Goal: Task Accomplishment & Management: Complete application form

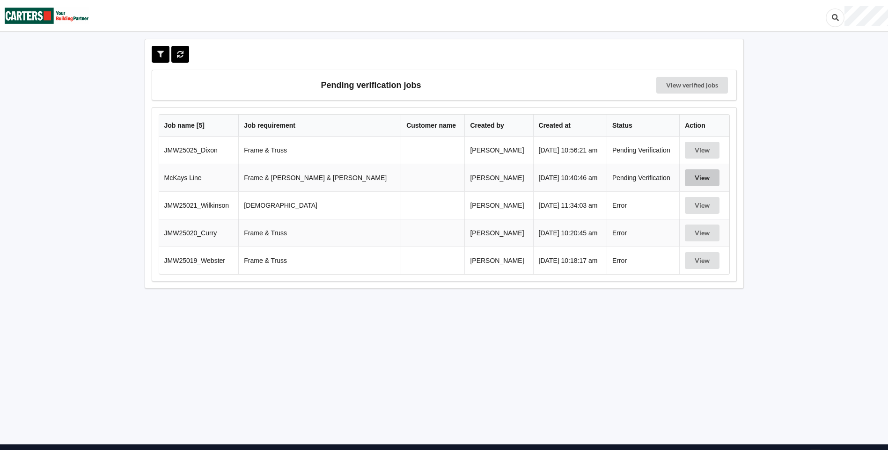
click at [693, 175] on button "View" at bounding box center [702, 178] width 35 height 17
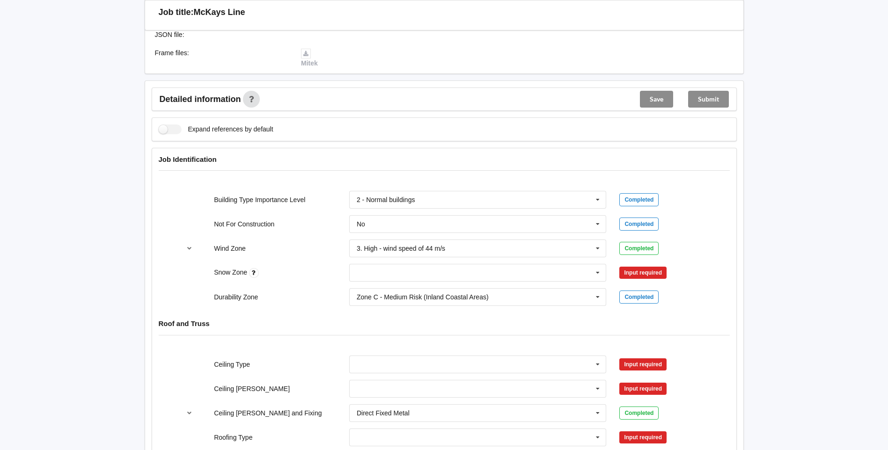
scroll to position [328, 0]
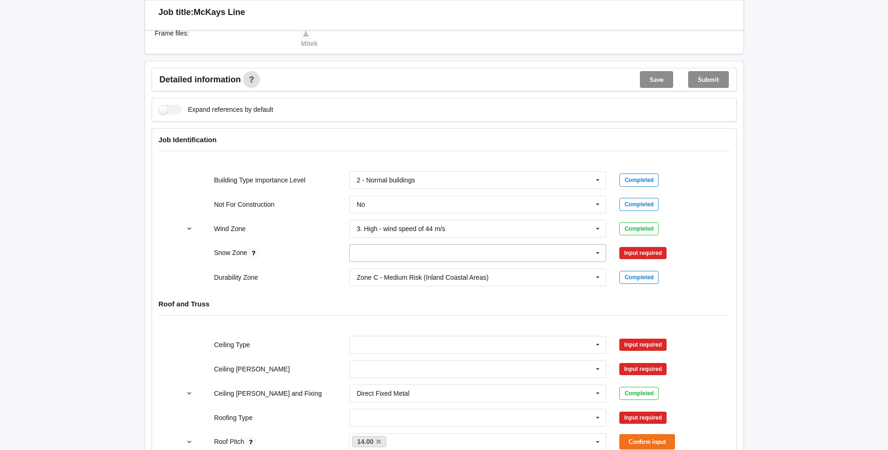
click at [596, 246] on icon at bounding box center [598, 253] width 14 height 17
click at [460, 279] on div "N1" at bounding box center [478, 287] width 257 height 17
click at [647, 246] on button "Confirm input" at bounding box center [648, 253] width 56 height 15
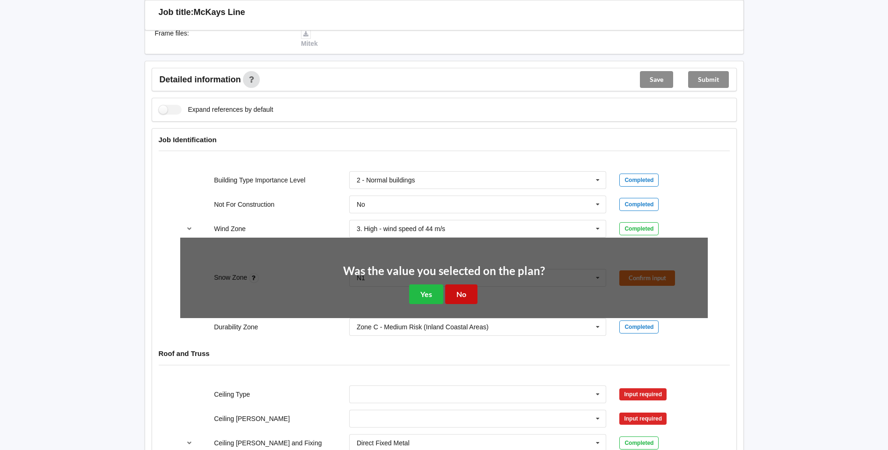
click at [465, 285] on button "No" at bounding box center [461, 294] width 32 height 19
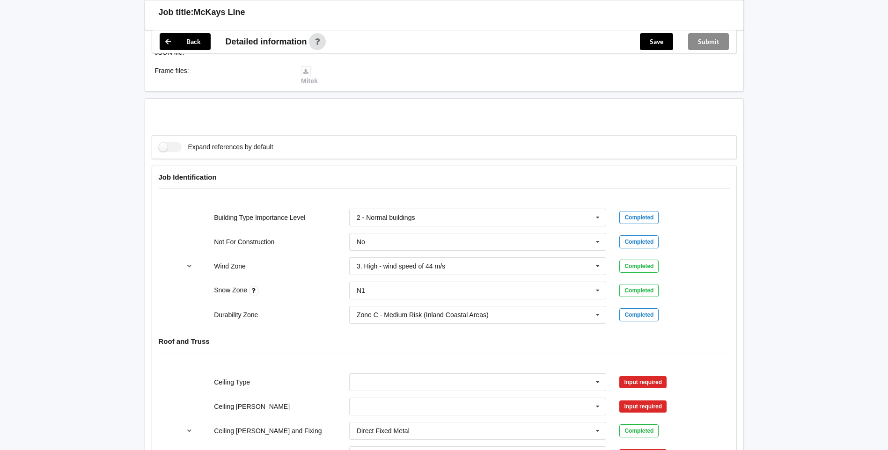
scroll to position [421, 0]
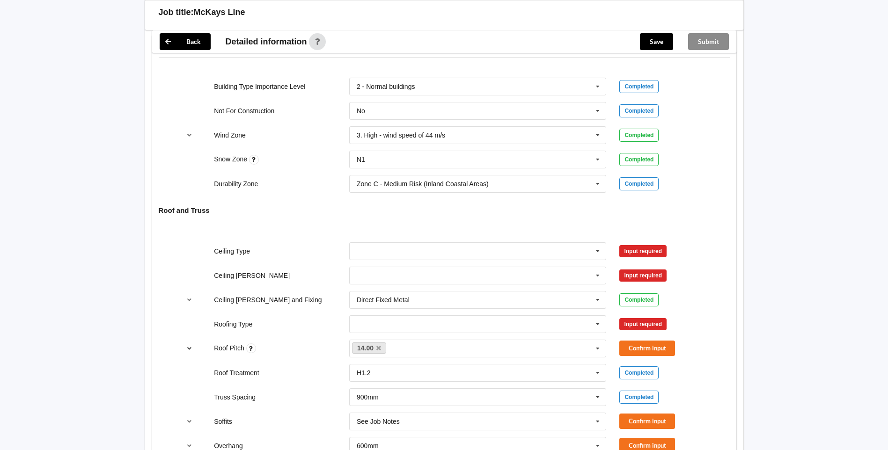
click at [192, 347] on button "reference-toggle" at bounding box center [189, 348] width 18 height 17
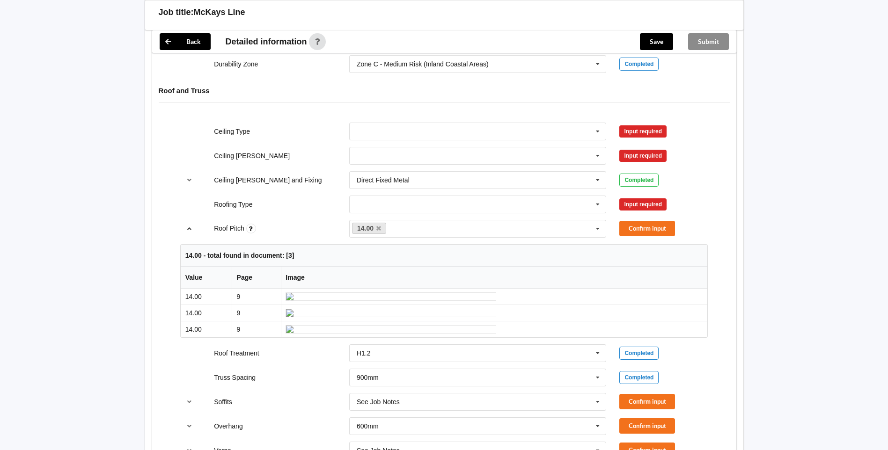
scroll to position [562, 0]
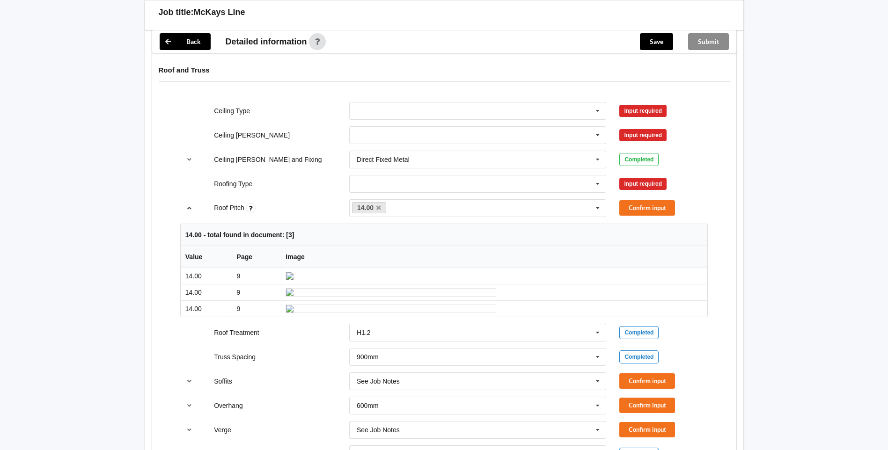
click at [193, 205] on icon "reference-toggle" at bounding box center [189, 208] width 8 height 6
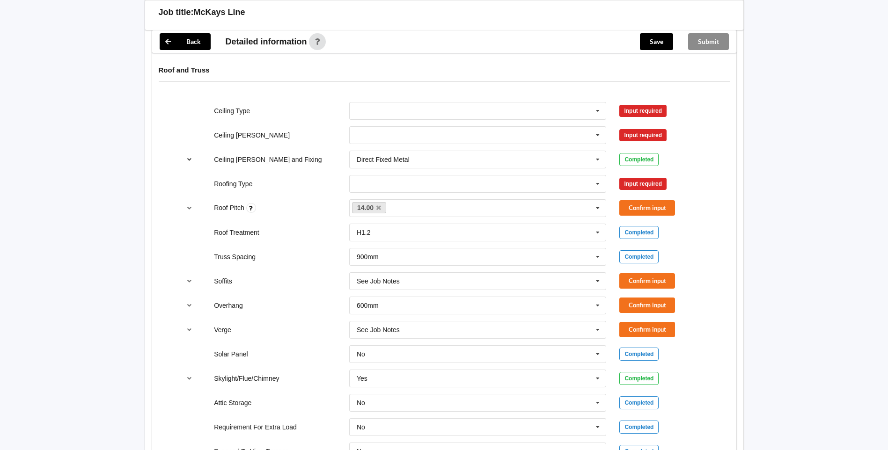
click at [189, 156] on icon "reference-toggle" at bounding box center [189, 159] width 8 height 6
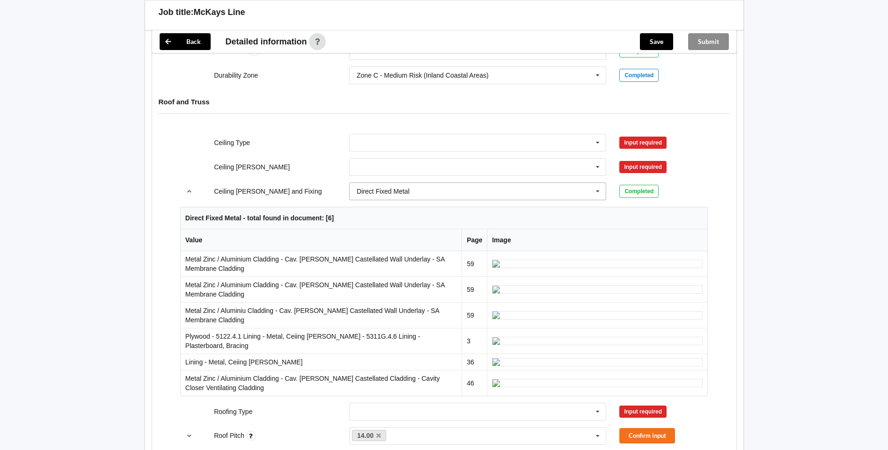
scroll to position [515, 0]
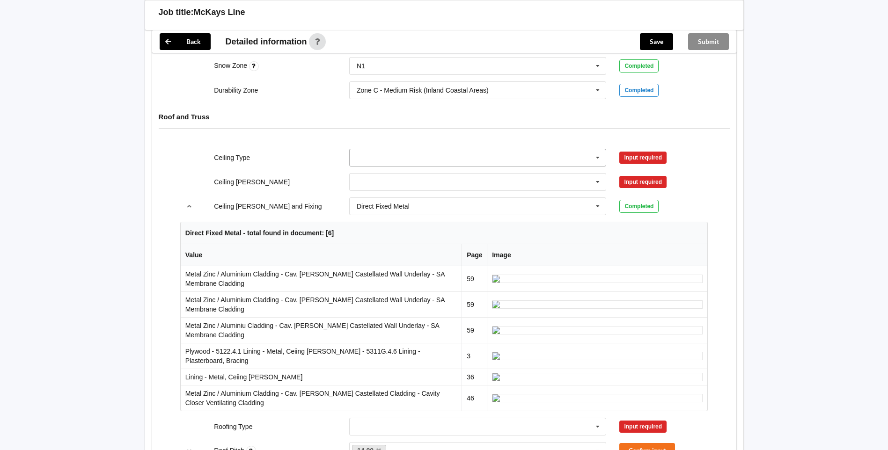
click at [409, 149] on input "text" at bounding box center [478, 157] width 257 height 17
click at [400, 218] on div "13mm Gib" at bounding box center [478, 226] width 257 height 17
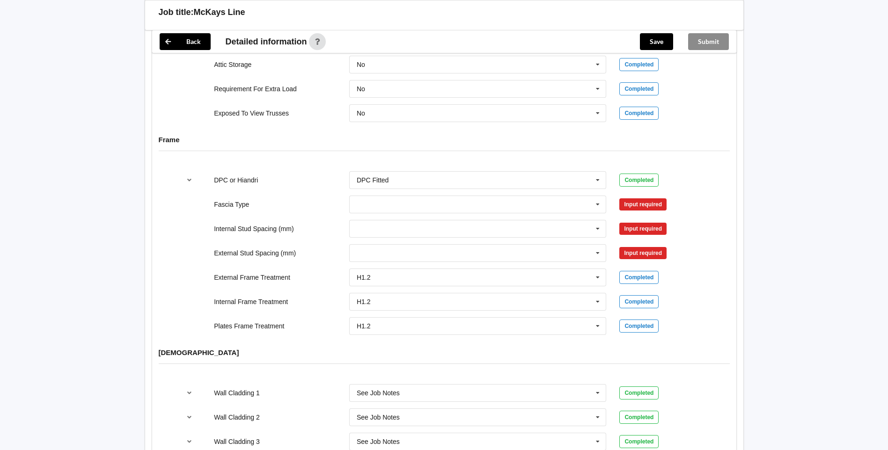
scroll to position [1077, 0]
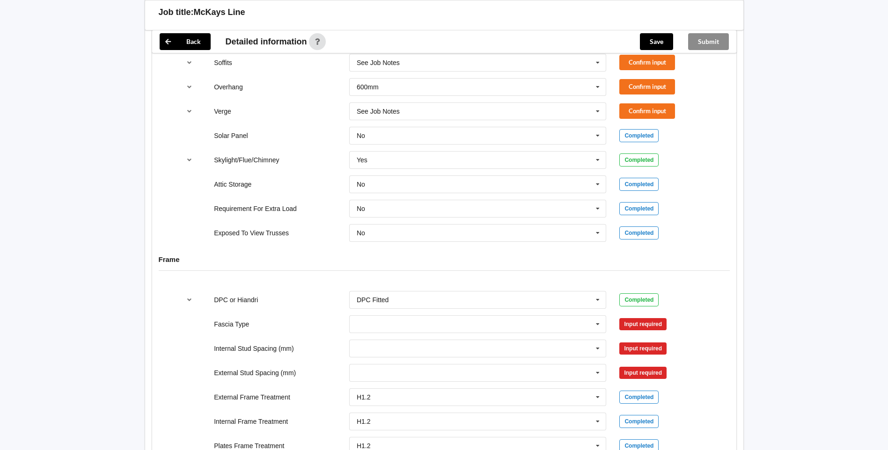
type input "10"
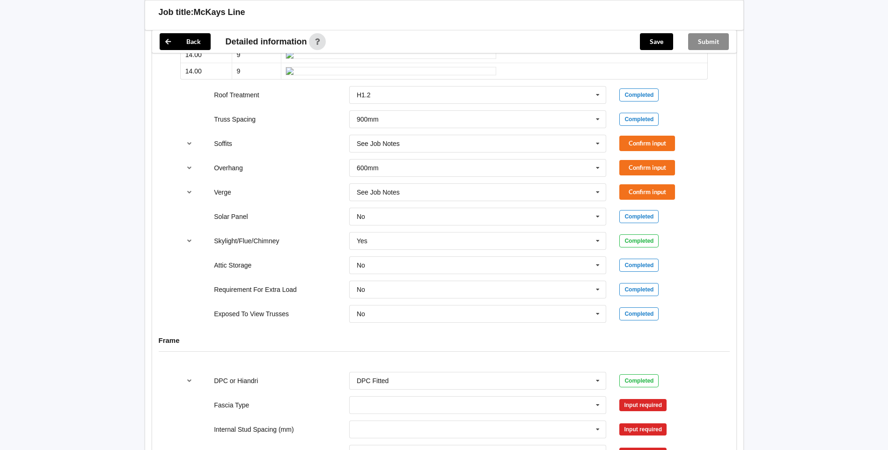
scroll to position [983, 0]
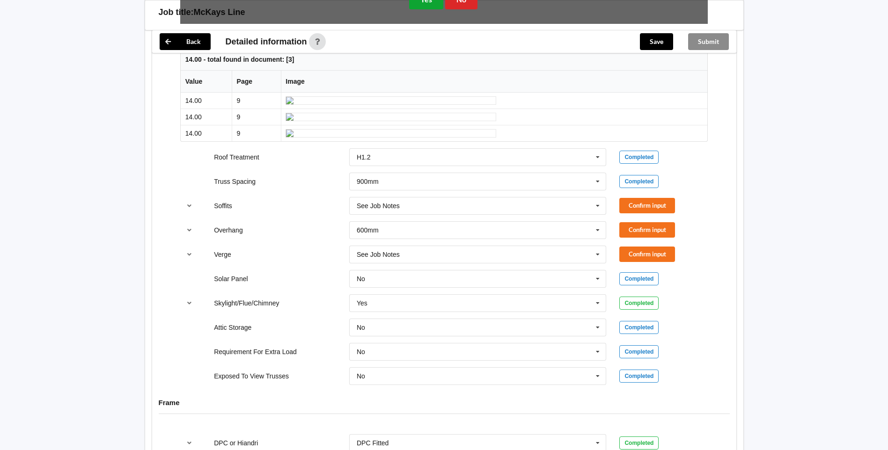
click at [421, 9] on button "Yes" at bounding box center [426, -1] width 34 height 19
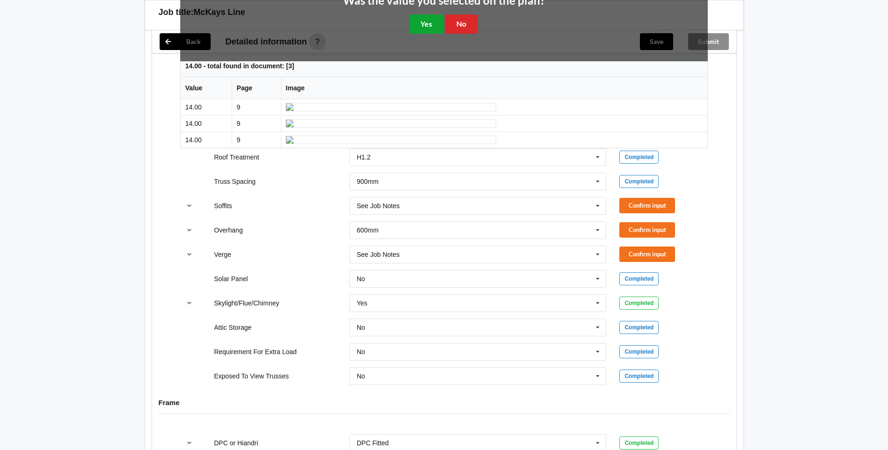
click at [429, 34] on button "Yes" at bounding box center [426, 24] width 34 height 19
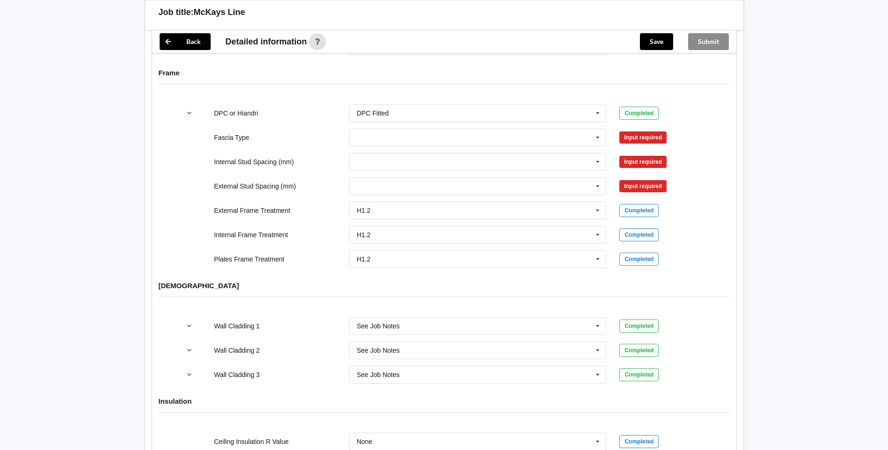
scroll to position [1124, 0]
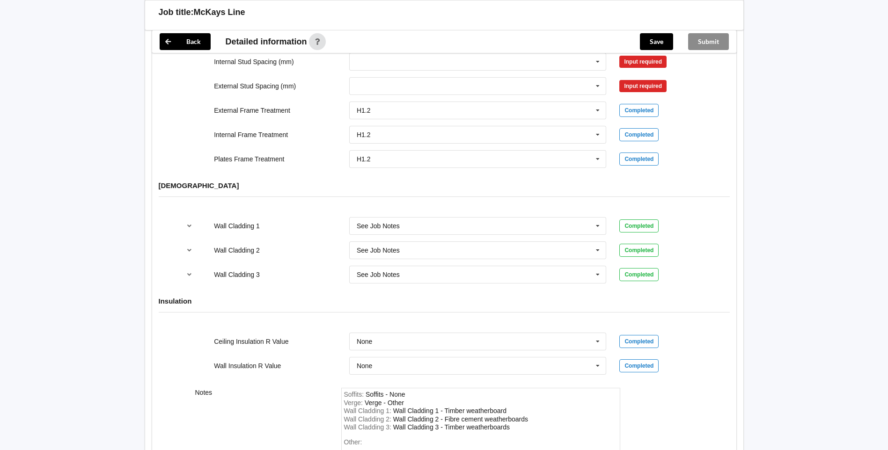
scroll to position [1264, 0]
click at [468, 45] on input "text" at bounding box center [478, 37] width 257 height 17
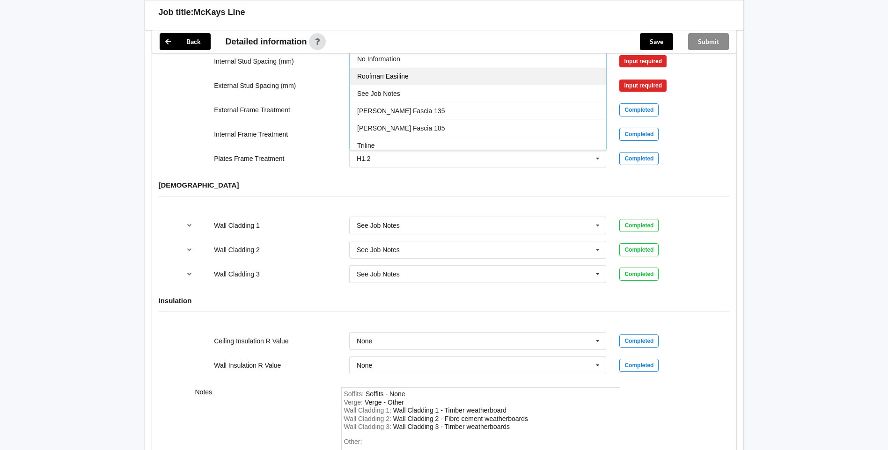
scroll to position [311, 0]
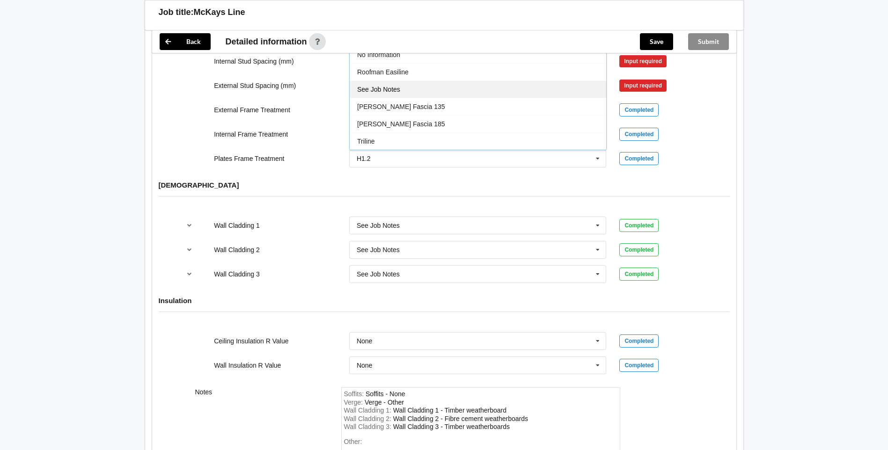
click at [427, 98] on div "See Job Notes" at bounding box center [478, 89] width 257 height 17
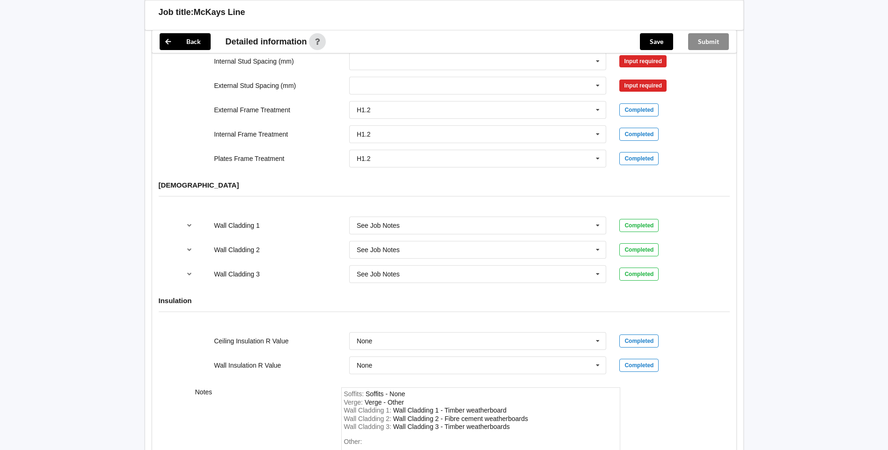
click at [634, 44] on button "Confirm input" at bounding box center [648, 36] width 56 height 15
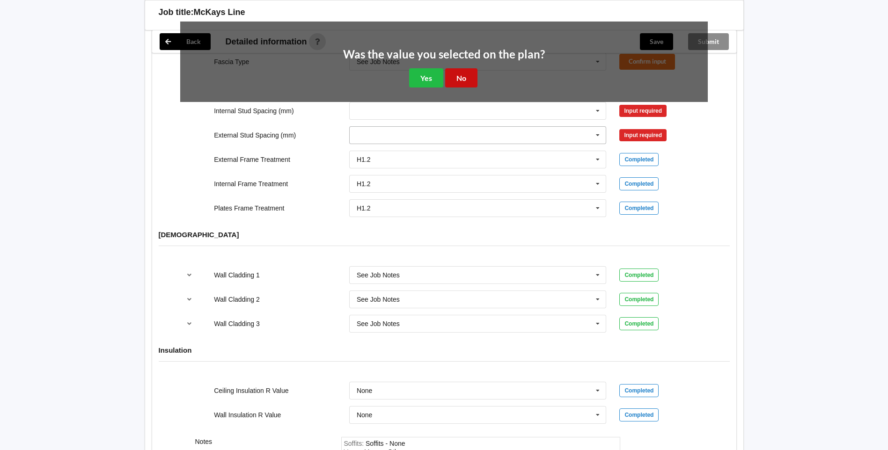
click at [455, 88] on button "No" at bounding box center [461, 77] width 32 height 19
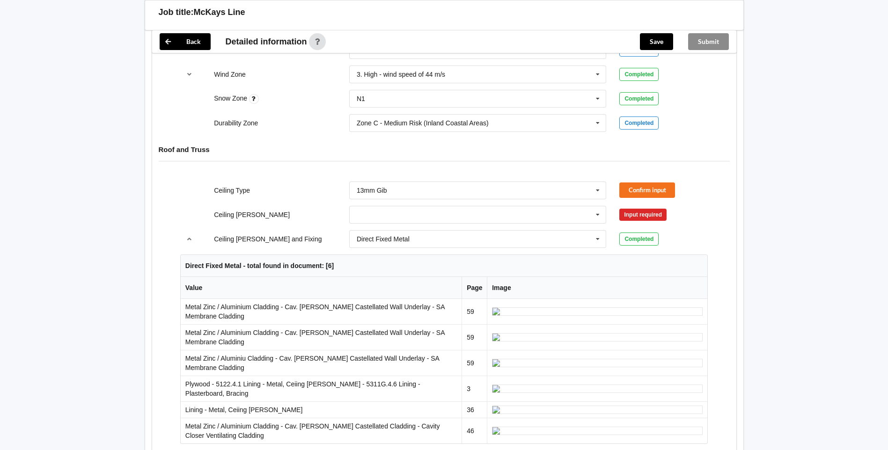
scroll to position [421, 0]
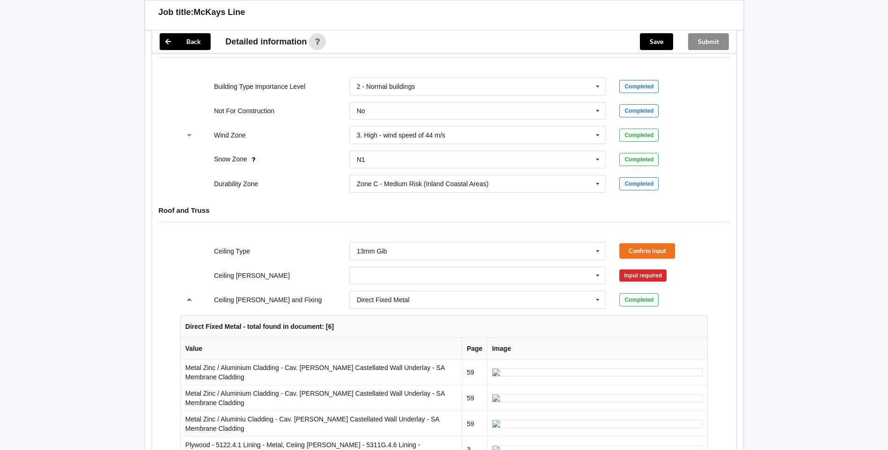
click at [195, 292] on button "reference-toggle" at bounding box center [189, 300] width 18 height 17
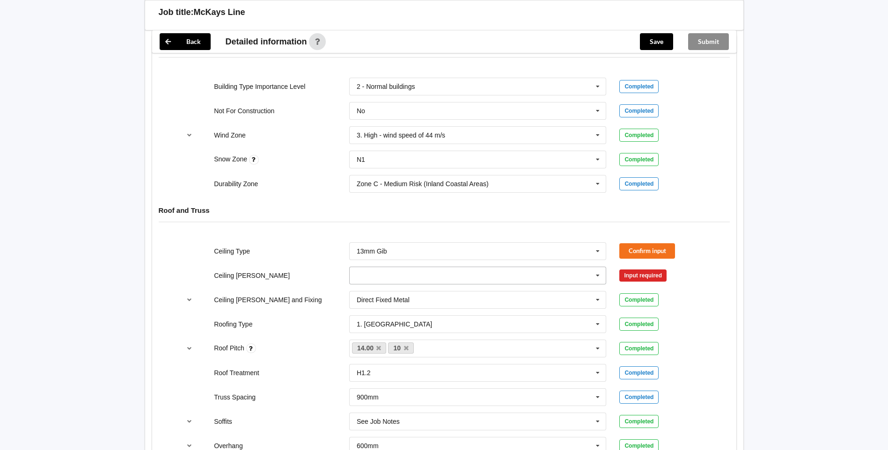
click at [440, 267] on input "text" at bounding box center [478, 275] width 257 height 17
drag, startPoint x: 395, startPoint y: 320, endPoint x: 450, endPoint y: 280, distance: 68.4
click at [395, 320] on div "600mm" at bounding box center [478, 327] width 257 height 17
click at [657, 268] on button "Confirm input" at bounding box center [648, 275] width 56 height 15
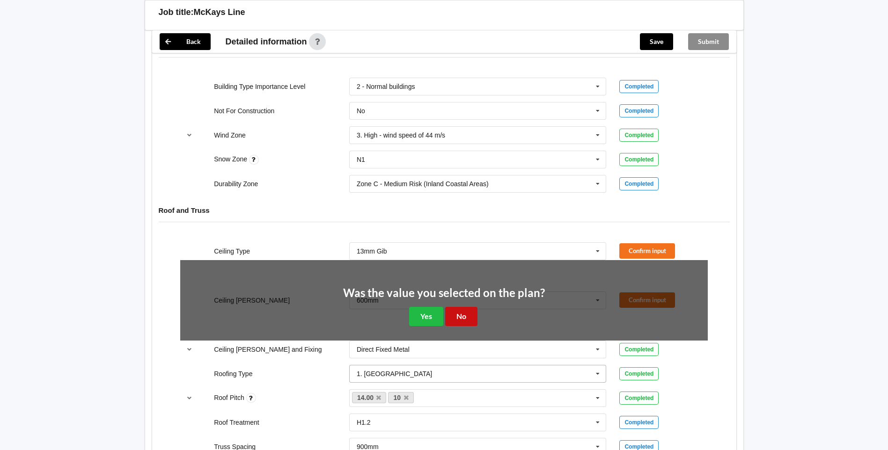
click at [467, 312] on button "No" at bounding box center [461, 316] width 32 height 19
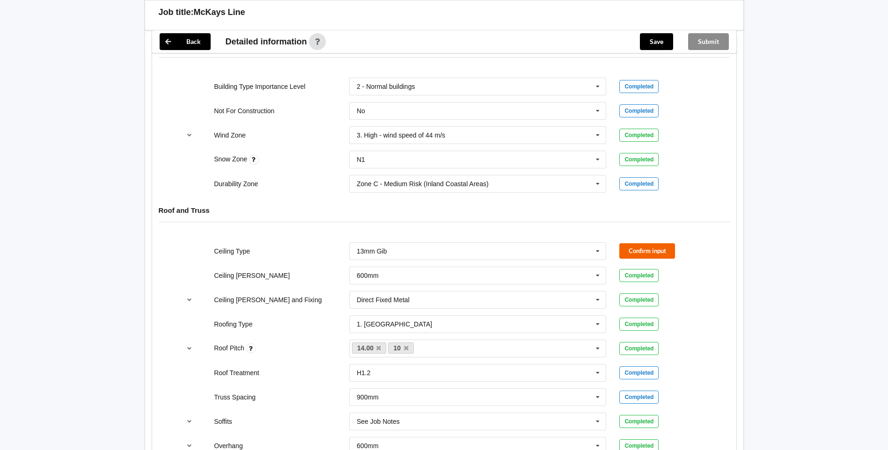
click at [645, 250] on div "Ceiling Type 13mm Gib 10mm Gib 12mm MDF 12mm Ply 13mm Gib None See Job Notes Co…" at bounding box center [444, 251] width 541 height 31
click at [642, 244] on button "Confirm input" at bounding box center [648, 251] width 56 height 15
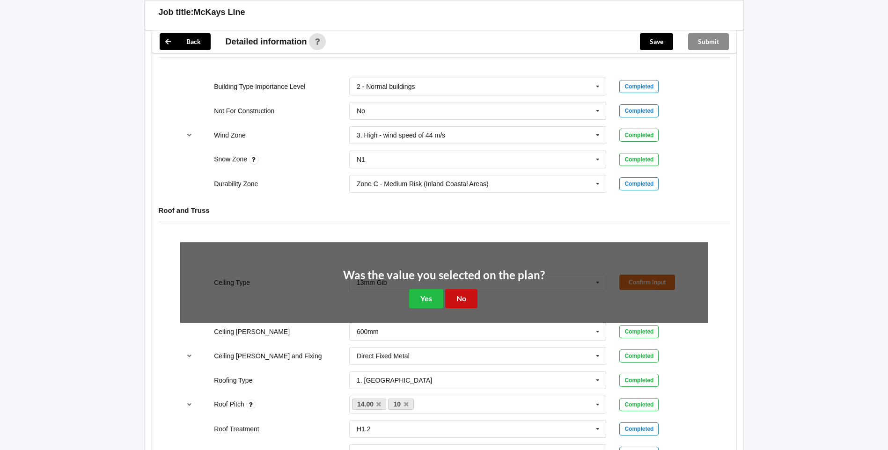
click at [471, 289] on button "No" at bounding box center [461, 298] width 32 height 19
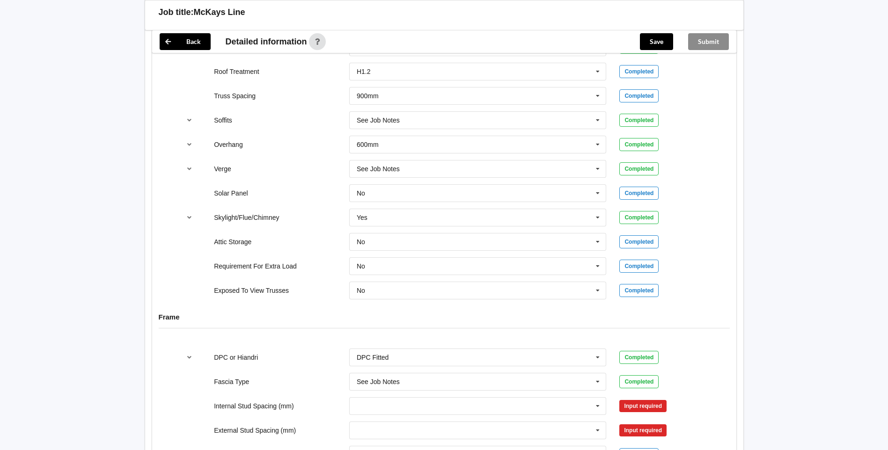
scroll to position [843, 0]
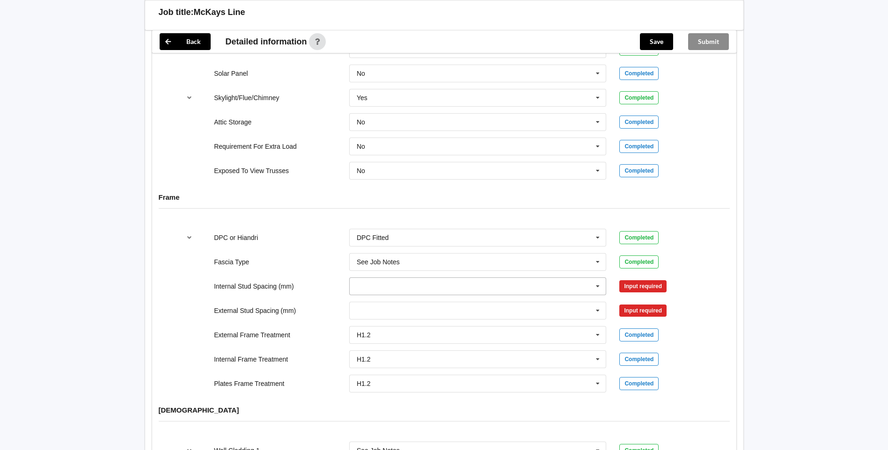
click at [384, 278] on input "text" at bounding box center [478, 286] width 257 height 17
click at [457, 383] on div "Multiple Values – See As Per Plan" at bounding box center [478, 390] width 257 height 17
drag, startPoint x: 619, startPoint y: 277, endPoint x: 625, endPoint y: 275, distance: 6.2
click at [619, 279] on div "Confirm input" at bounding box center [664, 286] width 102 height 15
click at [626, 279] on button "Confirm input" at bounding box center [648, 286] width 56 height 15
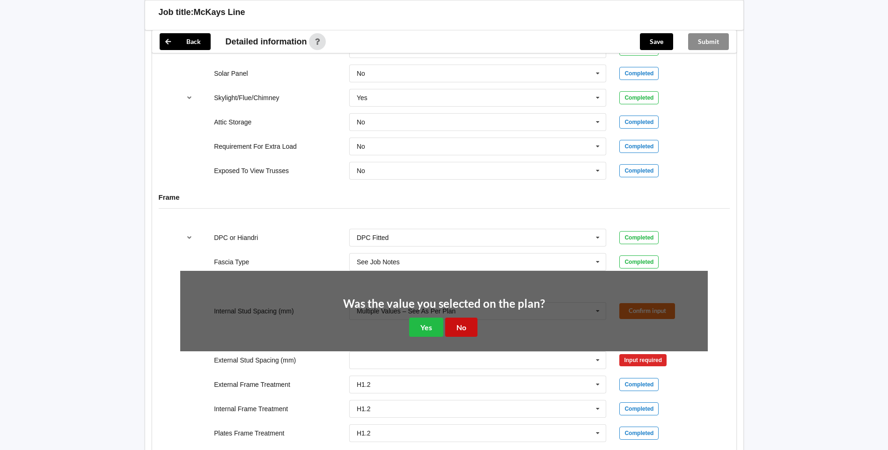
click at [471, 318] on button "No" at bounding box center [461, 327] width 32 height 19
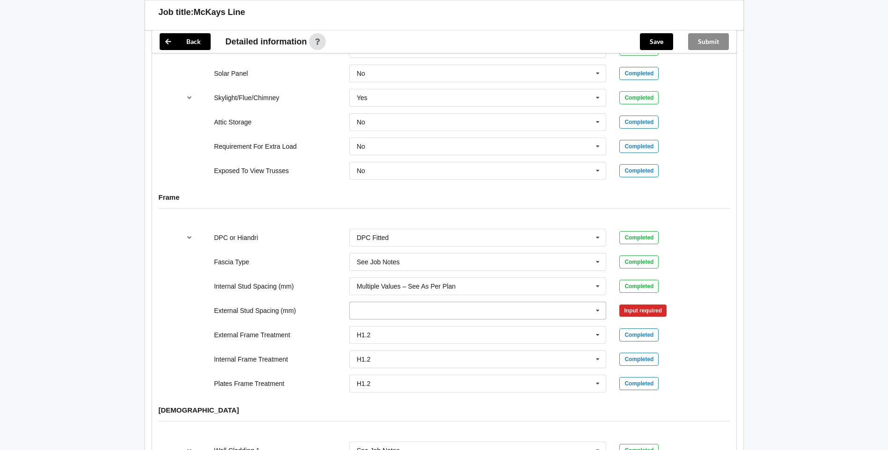
click at [594, 303] on icon at bounding box center [598, 311] width 14 height 17
click at [451, 377] on span "Multiple Values – See As Per Plan" at bounding box center [406, 380] width 99 height 7
click at [660, 309] on button "Confirm input" at bounding box center [648, 310] width 56 height 15
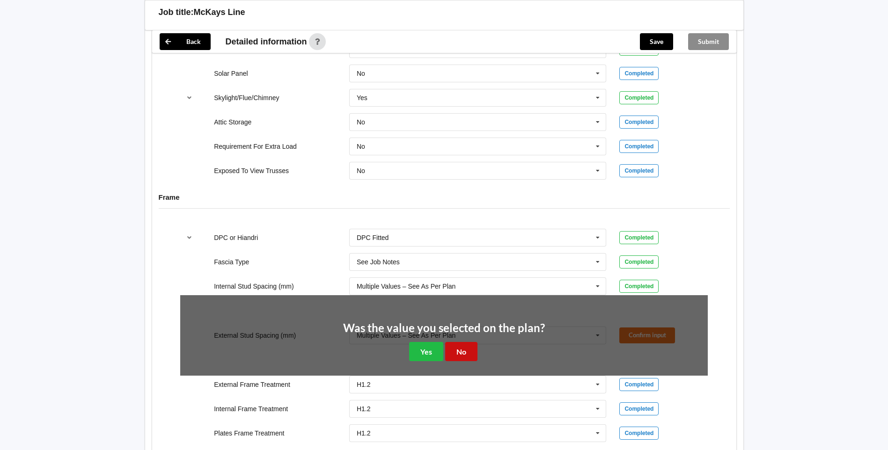
click at [472, 342] on button "No" at bounding box center [461, 351] width 32 height 19
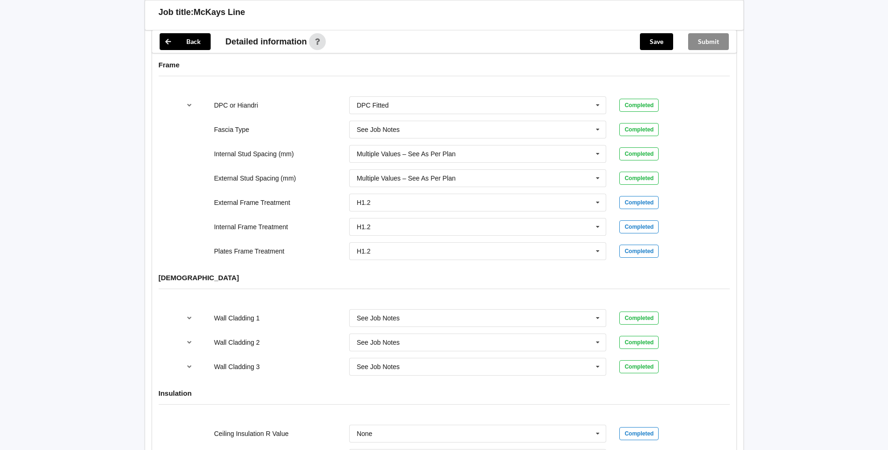
scroll to position [1182, 0]
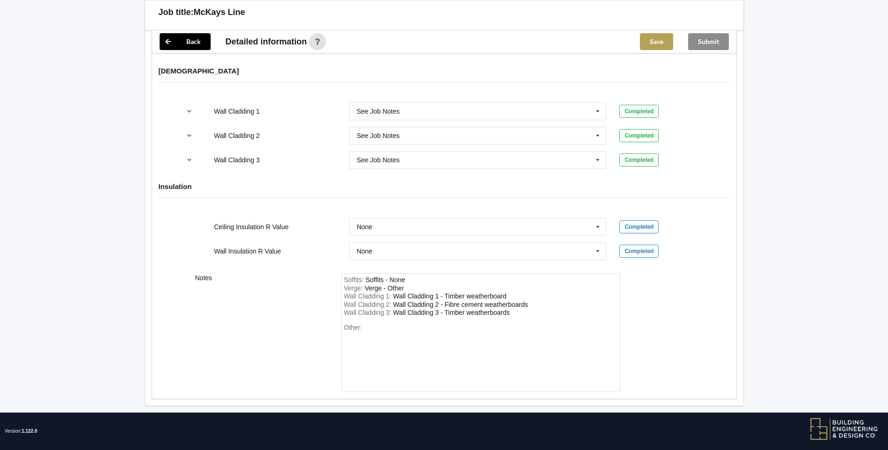
click at [645, 38] on button "Save" at bounding box center [656, 41] width 33 height 17
click at [721, 41] on button "Submit" at bounding box center [708, 41] width 41 height 17
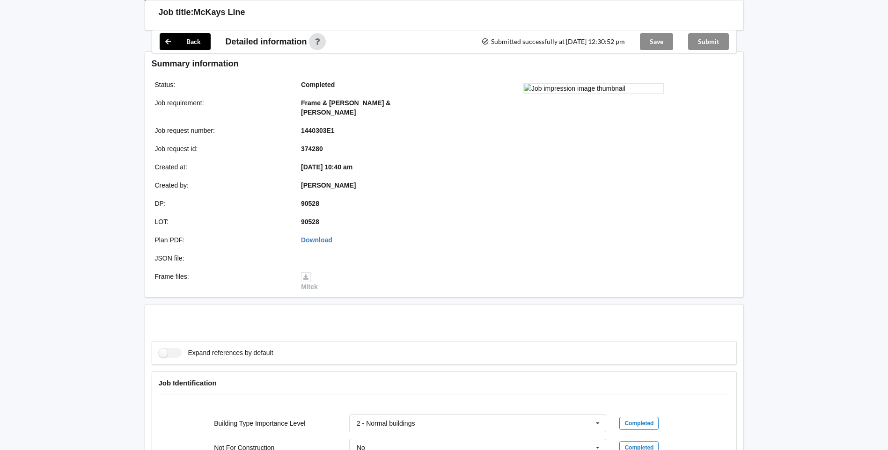
scroll to position [1139, 0]
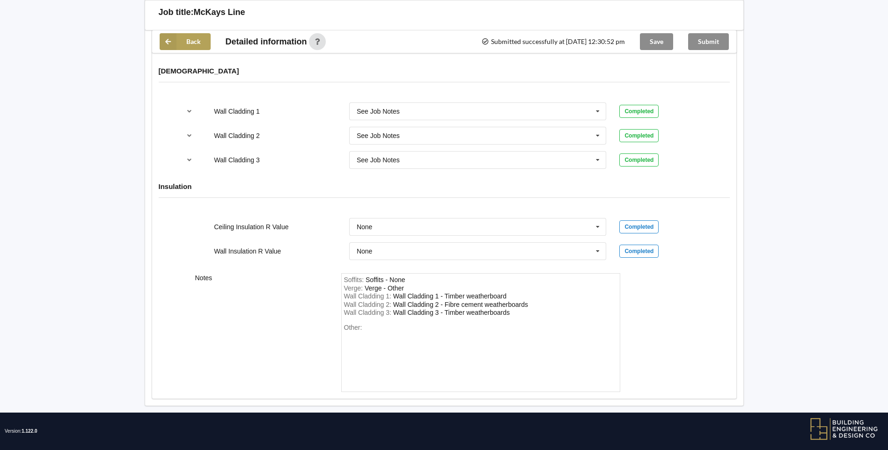
click at [183, 46] on button "Back" at bounding box center [185, 41] width 51 height 17
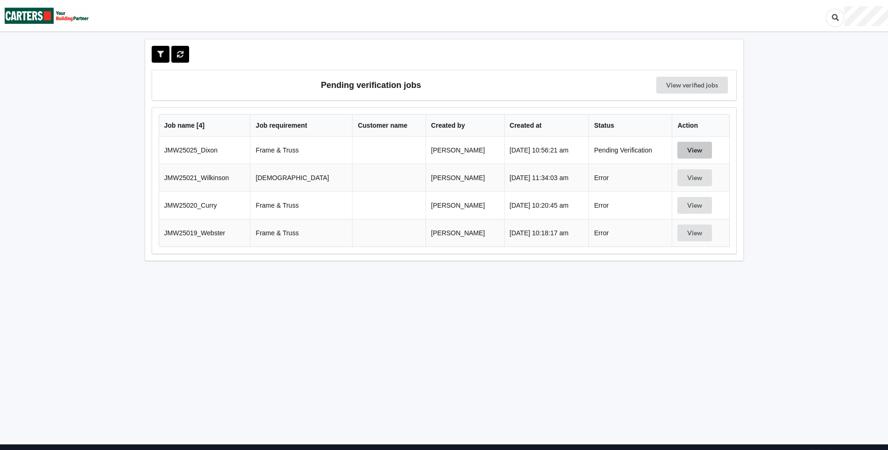
click at [694, 154] on button "View" at bounding box center [695, 150] width 35 height 17
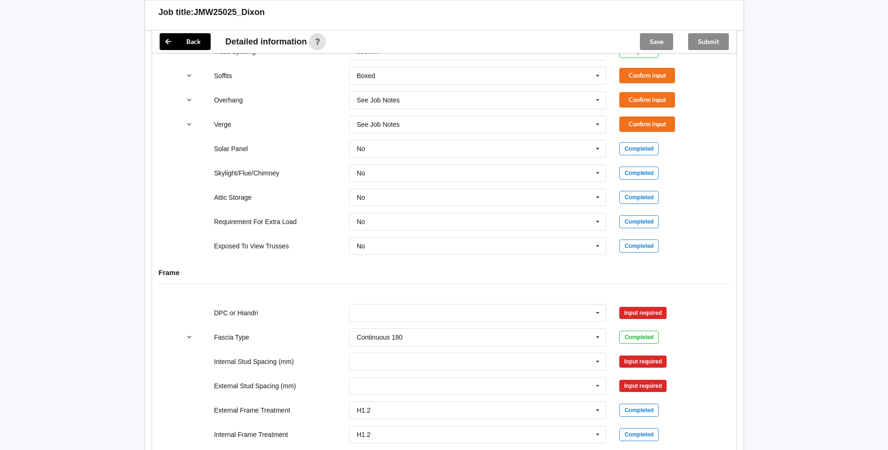
scroll to position [656, 0]
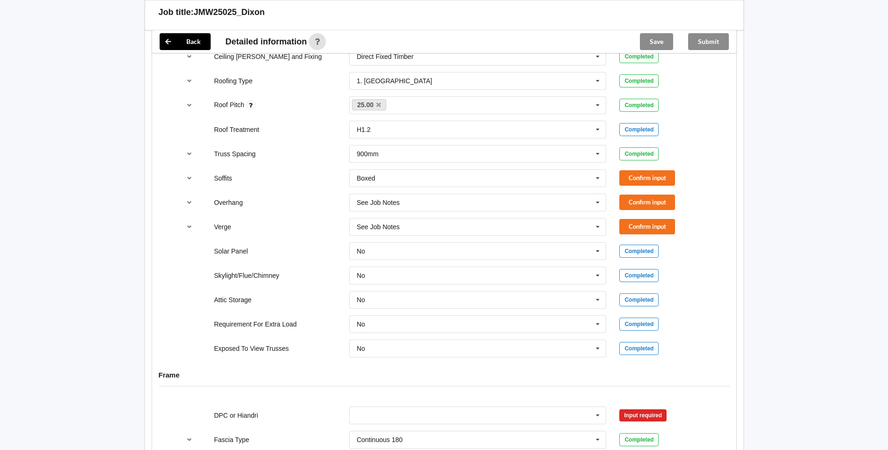
click at [618, 177] on div "Confirm input" at bounding box center [664, 177] width 102 height 15
click at [621, 199] on button "Confirm input" at bounding box center [648, 202] width 56 height 15
click at [636, 181] on button "Confirm input" at bounding box center [648, 177] width 56 height 15
click at [639, 226] on button "Confirm input" at bounding box center [648, 226] width 56 height 15
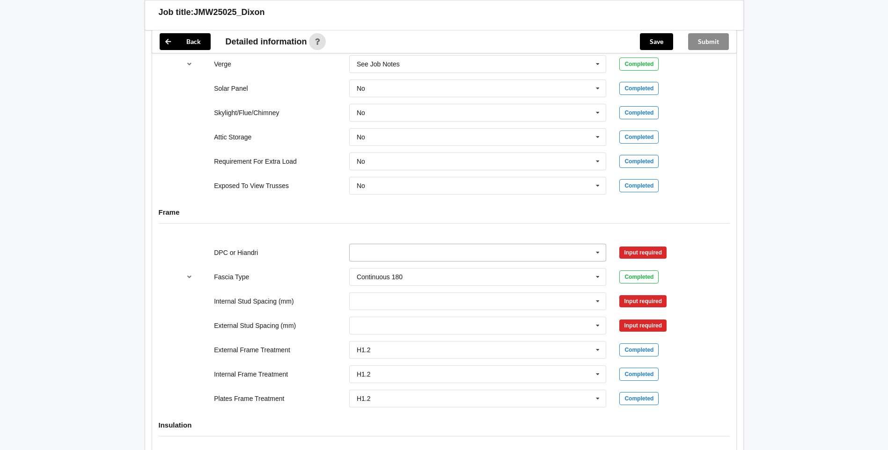
scroll to position [843, 0]
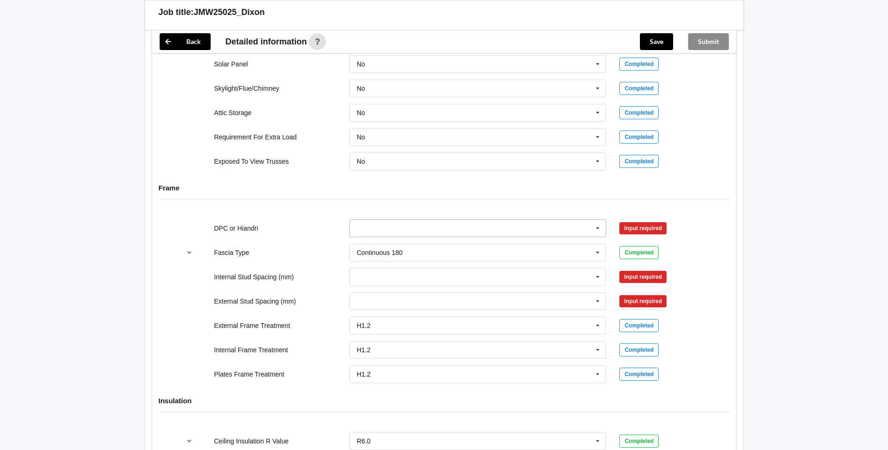
click at [592, 230] on icon at bounding box center [598, 228] width 14 height 17
click at [450, 242] on div "DPC Fitted" at bounding box center [478, 245] width 257 height 17
click at [634, 232] on button "Confirm input" at bounding box center [648, 228] width 56 height 15
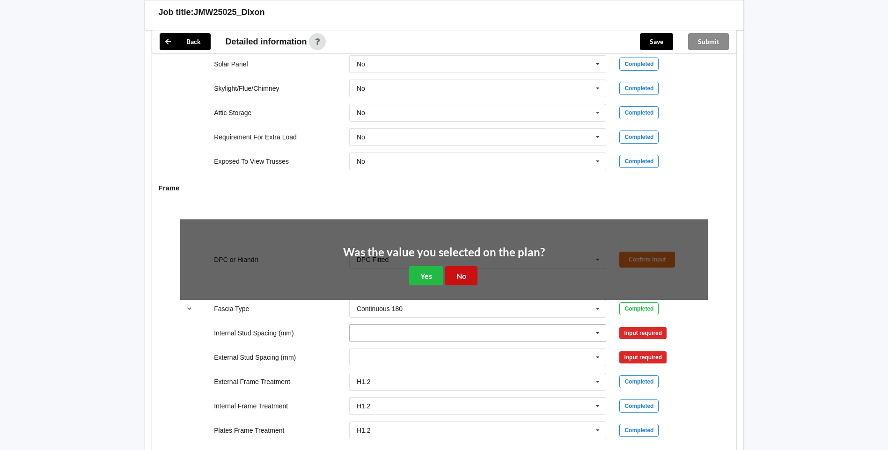
click at [462, 279] on button "No" at bounding box center [461, 275] width 32 height 19
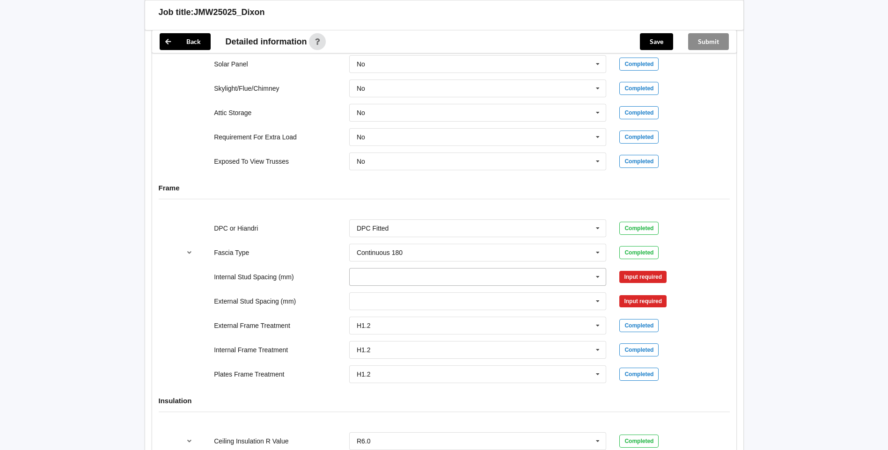
click at [595, 279] on icon at bounding box center [598, 277] width 14 height 17
click at [465, 357] on div "600" at bounding box center [478, 363] width 257 height 17
click at [639, 274] on button "Confirm input" at bounding box center [648, 276] width 56 height 15
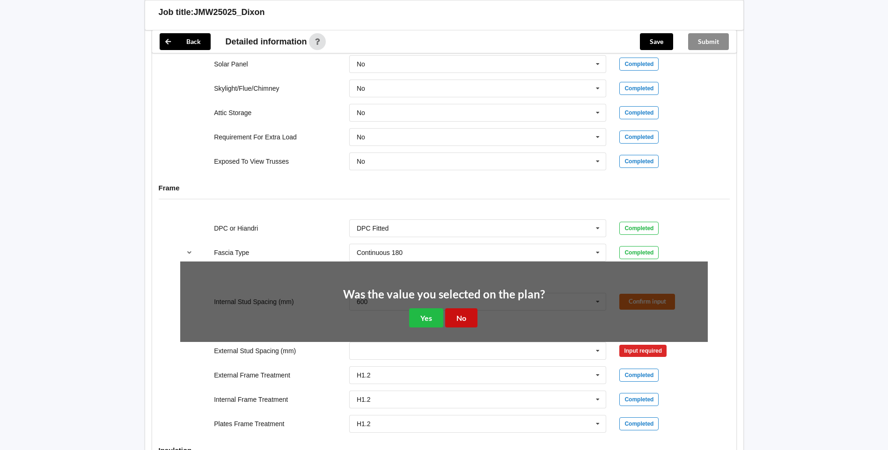
click at [473, 319] on button "No" at bounding box center [461, 318] width 32 height 19
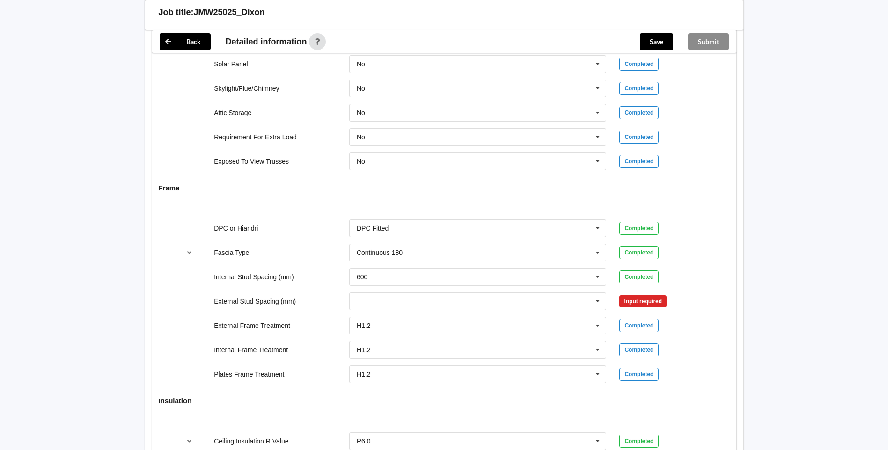
click at [562, 311] on div "H1.2 H1.2 H3.2 H3.2 to wet areas only See Job Notes" at bounding box center [478, 325] width 271 height 31
click at [582, 301] on input "text" at bounding box center [478, 301] width 257 height 17
click at [390, 338] on div "600" at bounding box center [478, 336] width 257 height 17
drag, startPoint x: 624, startPoint y: 291, endPoint x: 633, endPoint y: 295, distance: 10.1
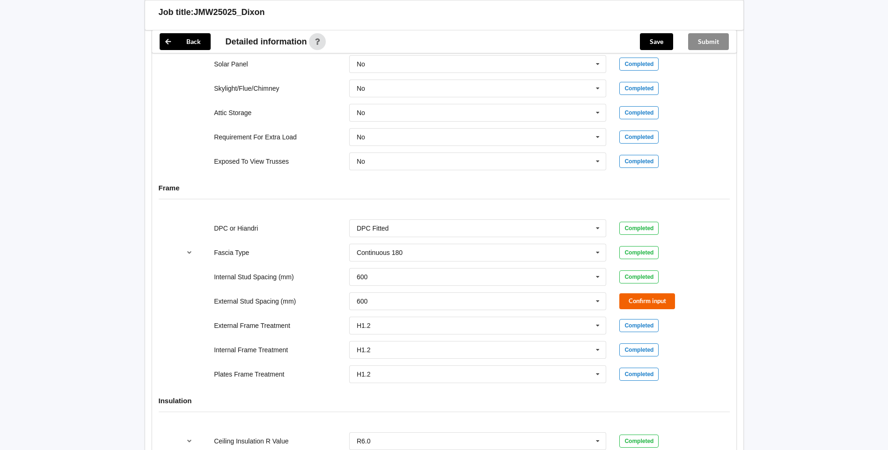
click at [625, 292] on div "External Stud Spacing (mm) 600 300 400 450 500 600 800 Multiple Values – See As…" at bounding box center [444, 301] width 541 height 31
click at [633, 297] on button "Confirm input" at bounding box center [648, 301] width 56 height 15
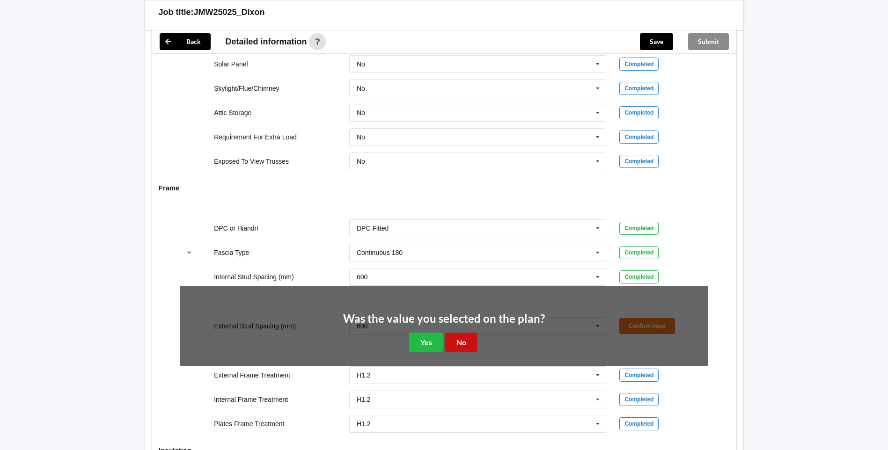
click at [467, 340] on button "No" at bounding box center [461, 342] width 32 height 19
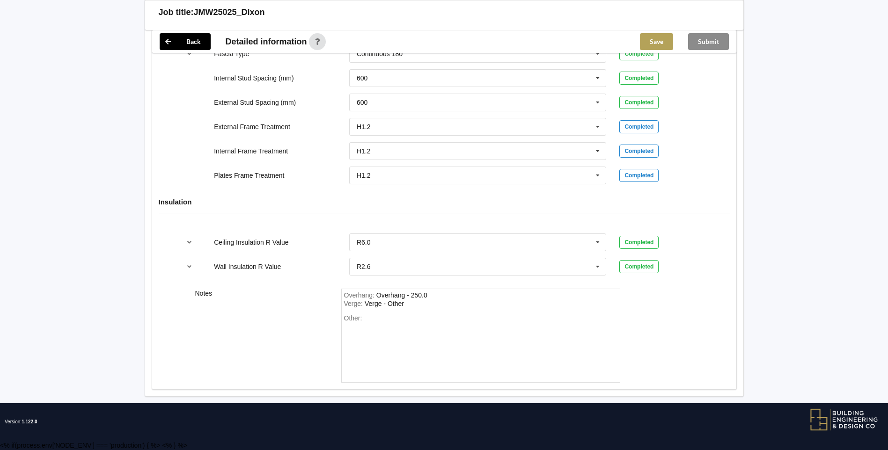
click at [649, 47] on button "Save" at bounding box center [656, 41] width 33 height 17
click at [712, 41] on div "Submit" at bounding box center [709, 41] width 56 height 22
click at [712, 41] on button "Submit" at bounding box center [708, 41] width 41 height 17
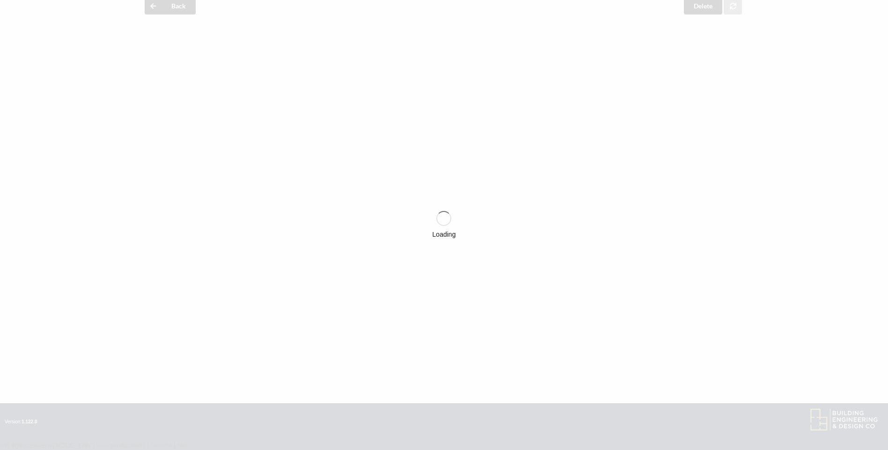
scroll to position [999, 0]
